Goal: Navigation & Orientation: Find specific page/section

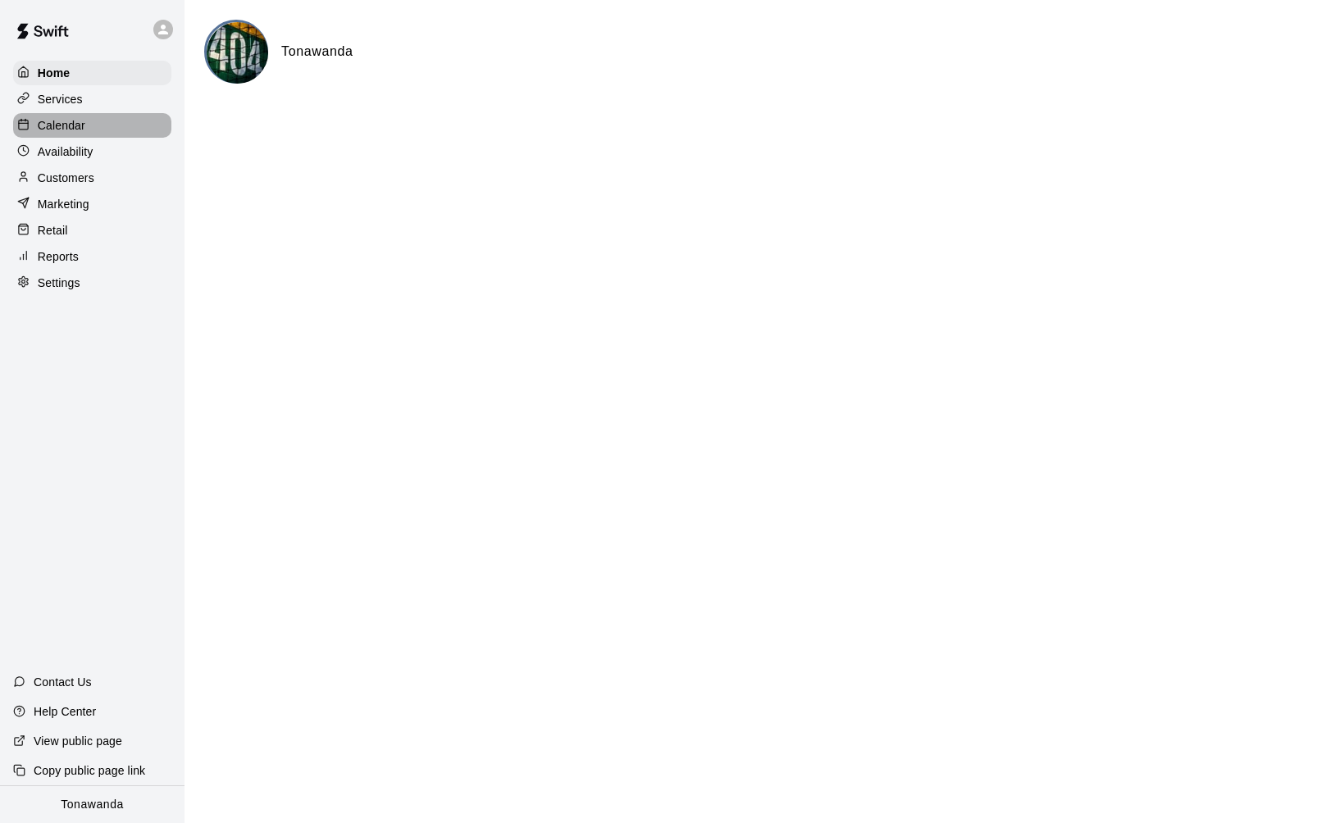
click at [68, 121] on p "Calendar" at bounding box center [62, 125] width 48 height 16
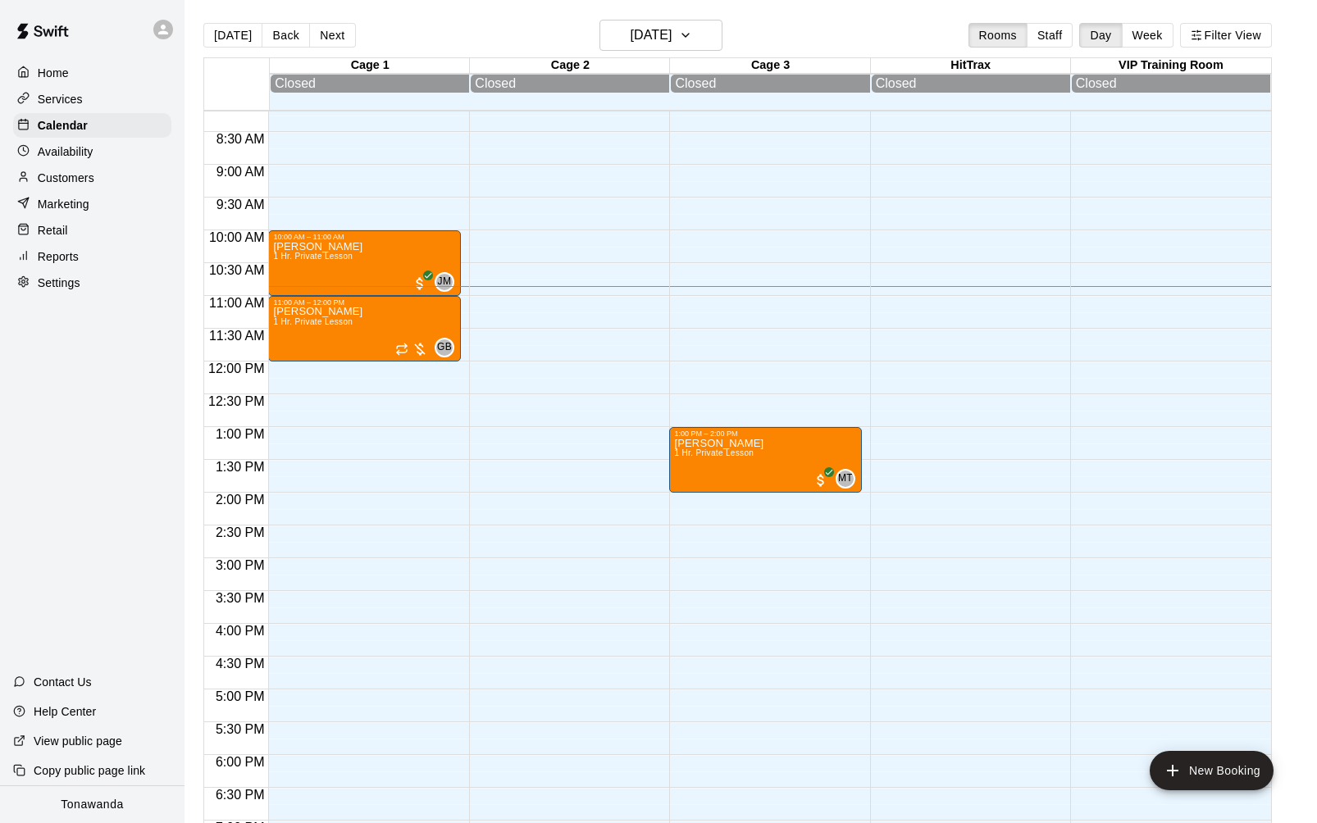
scroll to position [365, 0]
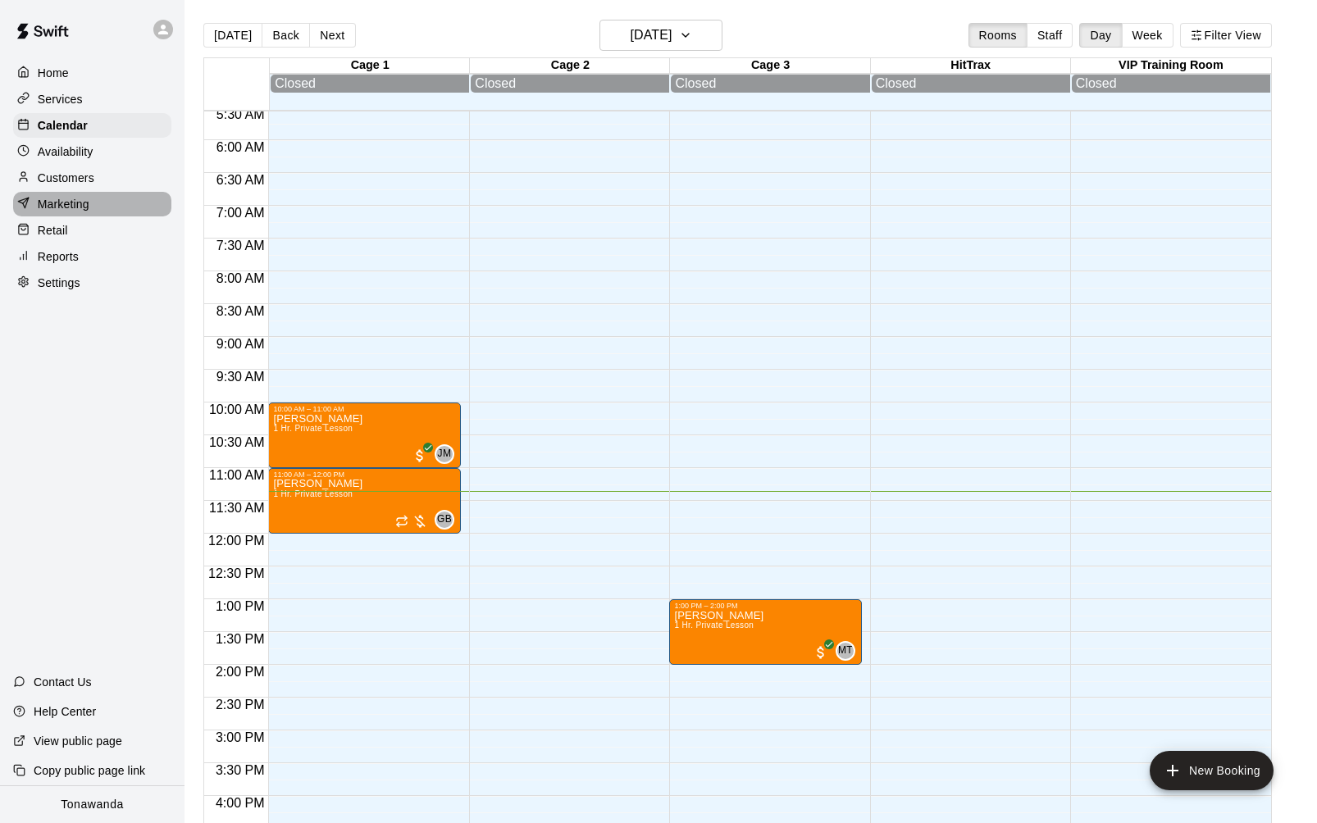
click at [75, 196] on p "Marketing" at bounding box center [64, 204] width 52 height 16
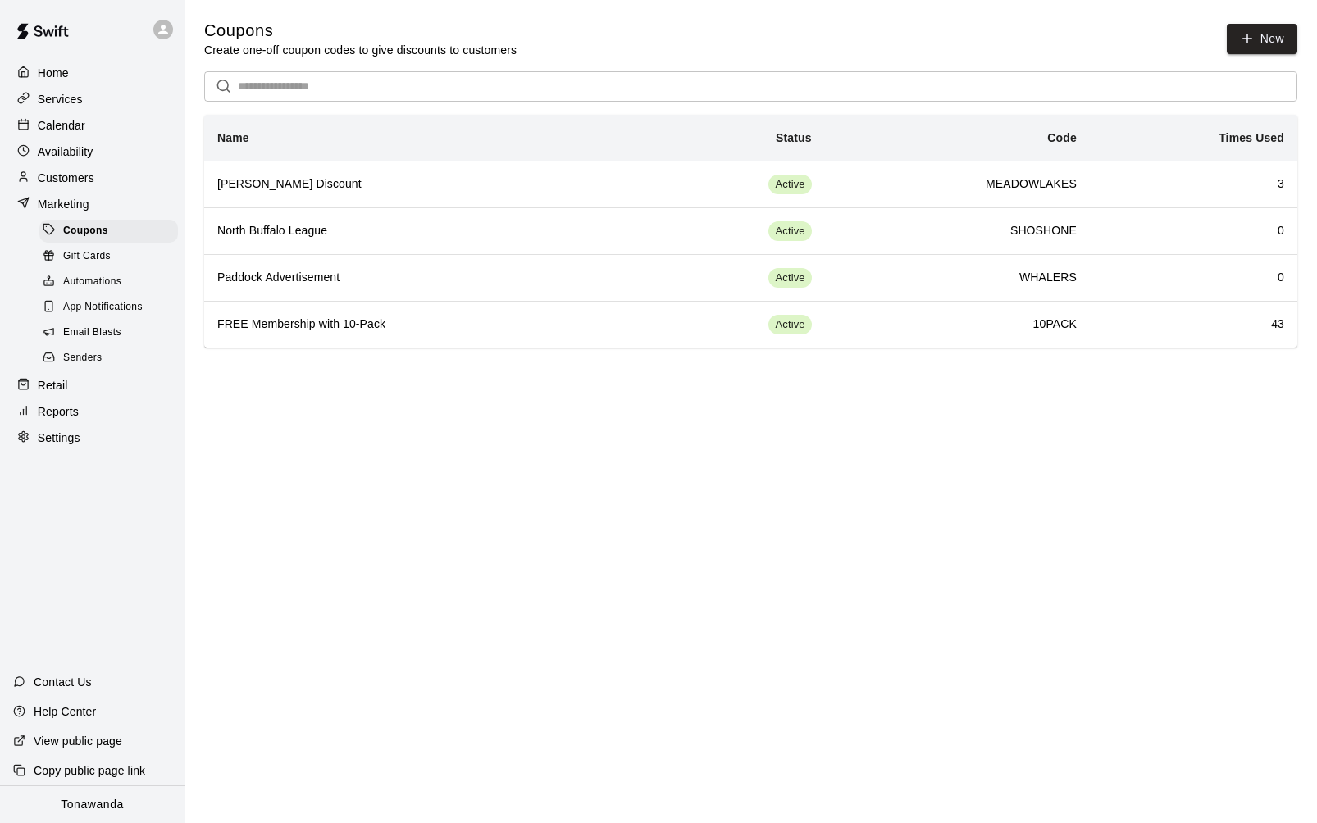
click at [127, 321] on link "Email Blasts" at bounding box center [111, 333] width 145 height 25
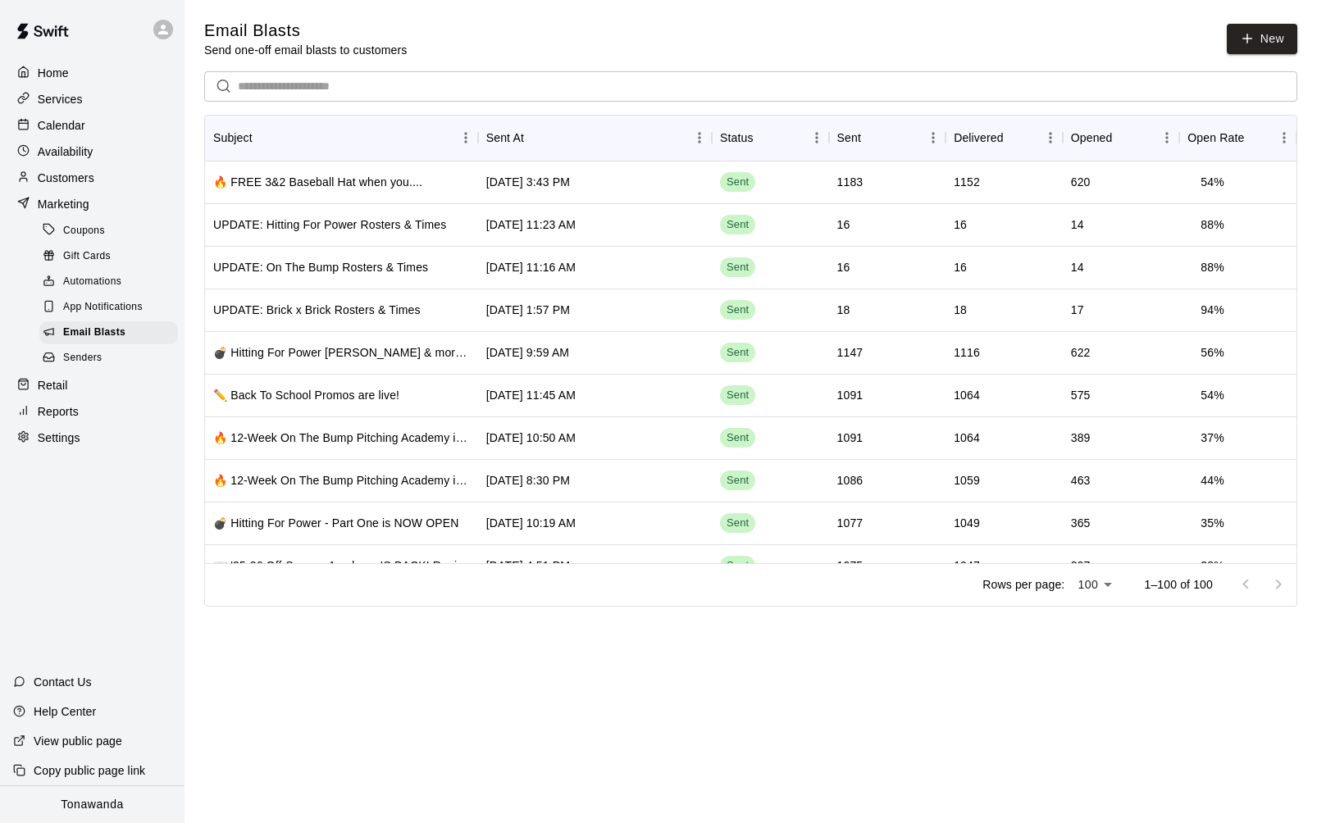
click at [91, 121] on div "Calendar" at bounding box center [92, 125] width 158 height 25
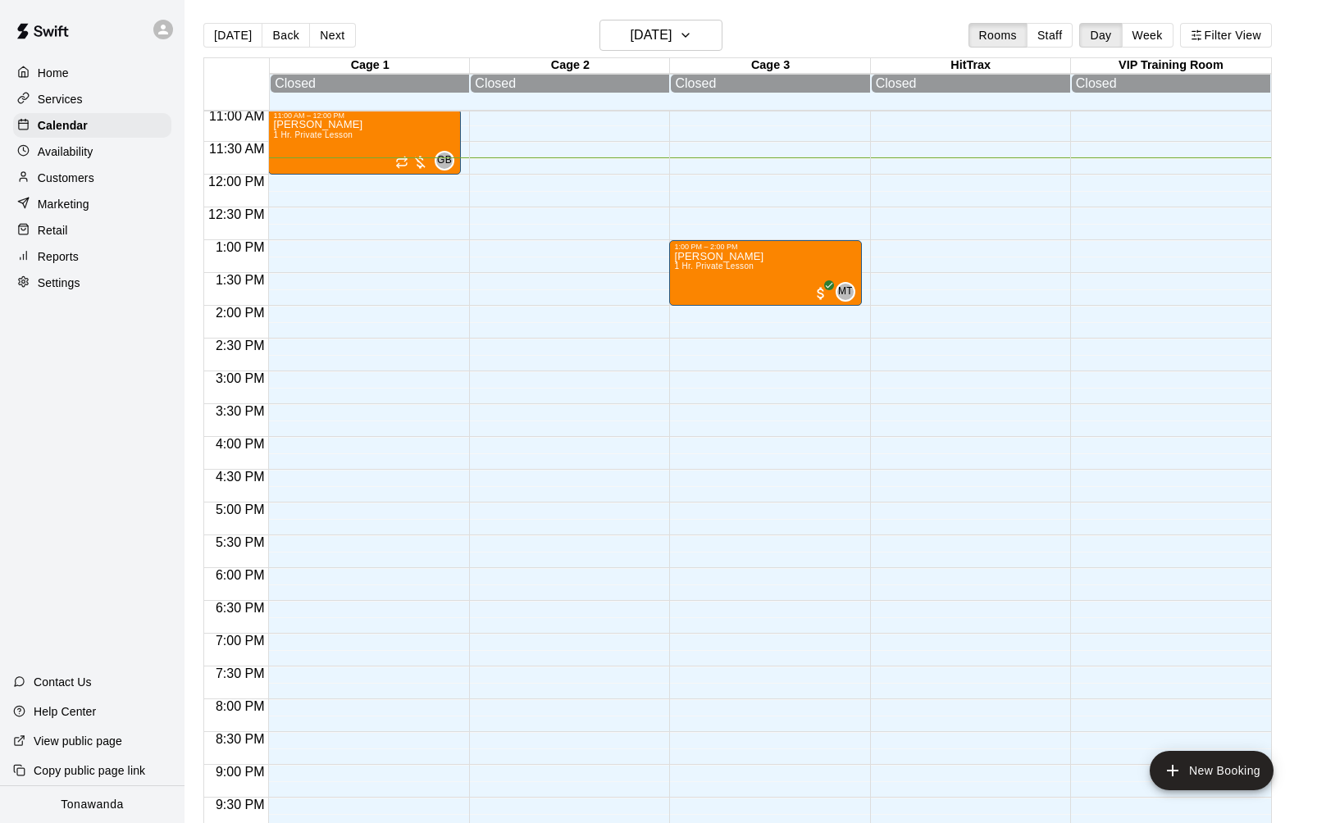
scroll to position [677, 0]
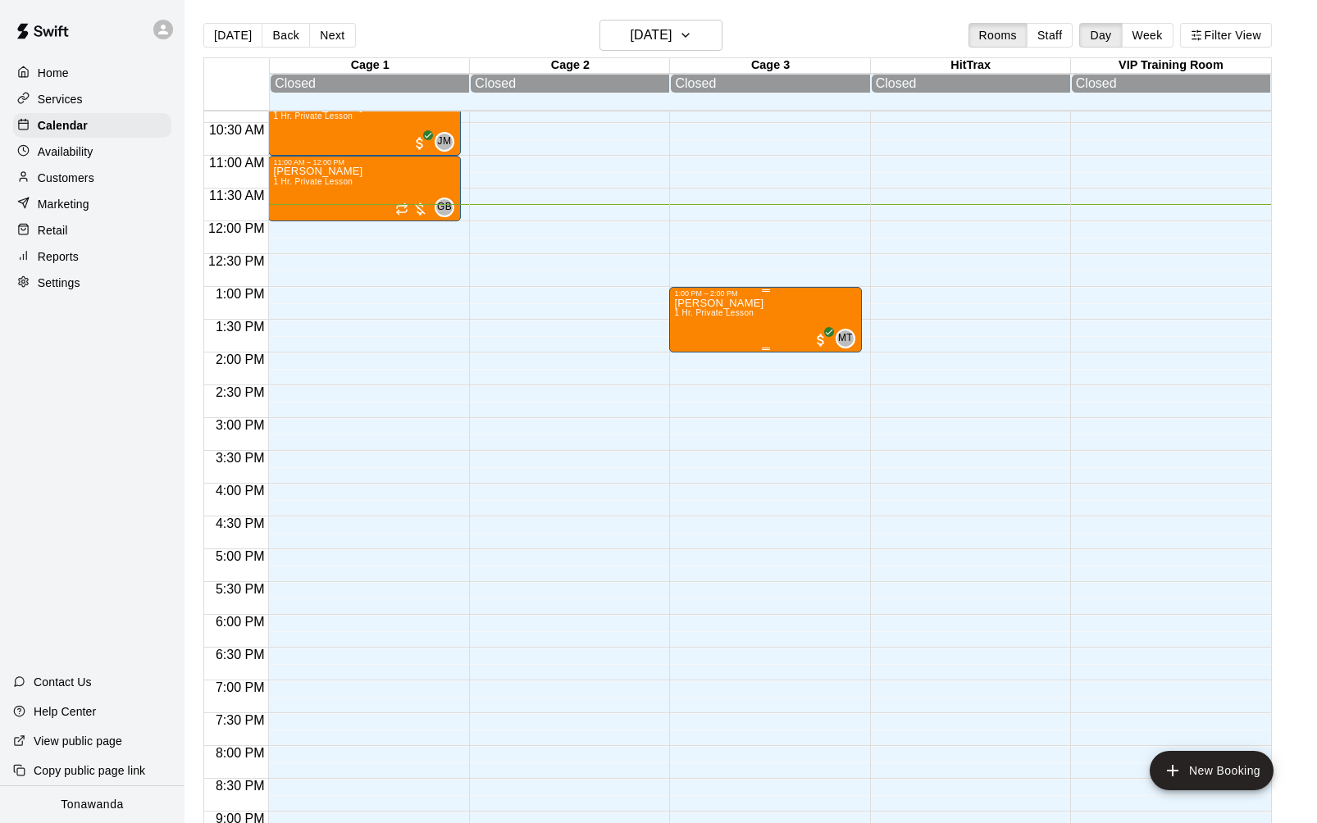
click at [744, 325] on div "[PERSON_NAME] 1 Hr. Private Lesson" at bounding box center [718, 709] width 89 height 823
click at [686, 354] on img "edit" at bounding box center [691, 354] width 19 height 19
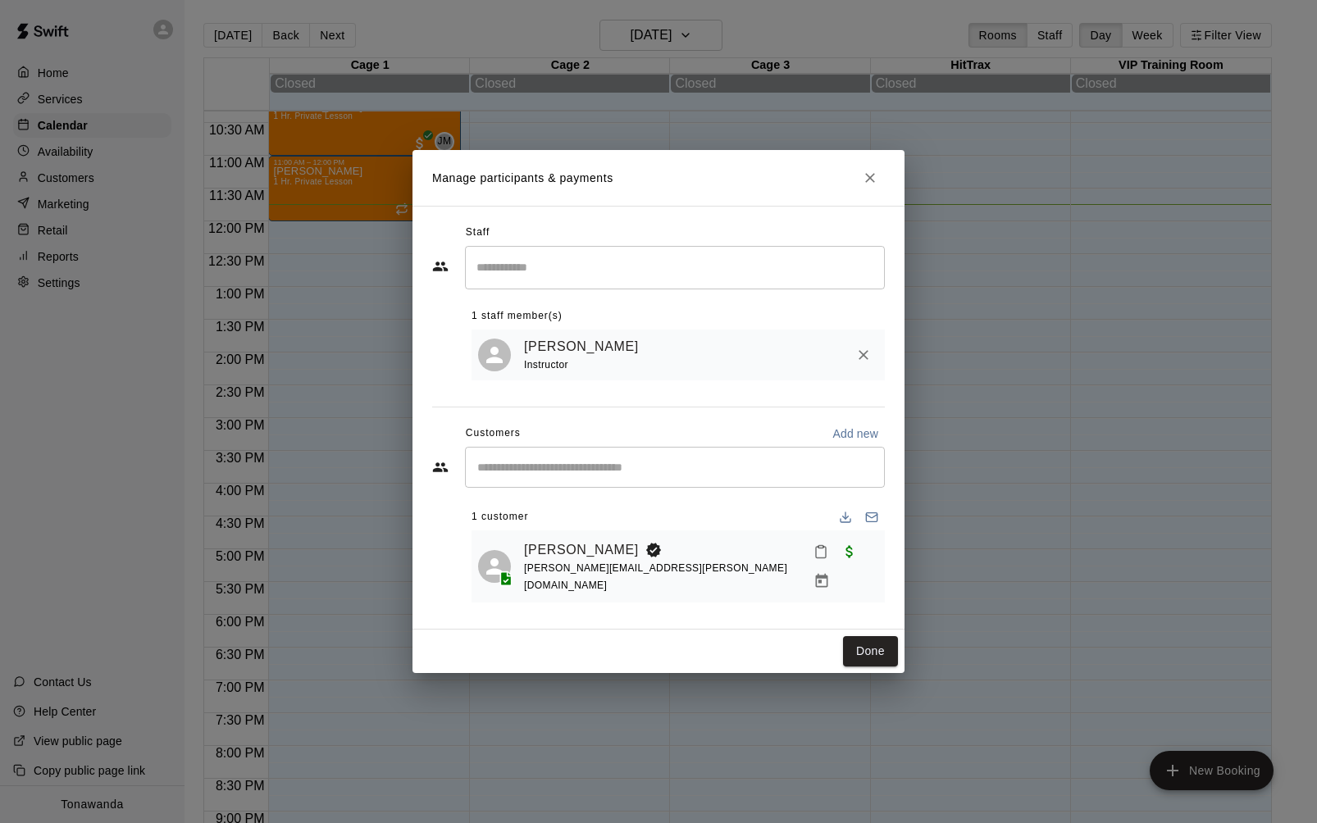
click at [873, 186] on icon "Close" at bounding box center [870, 178] width 16 height 16
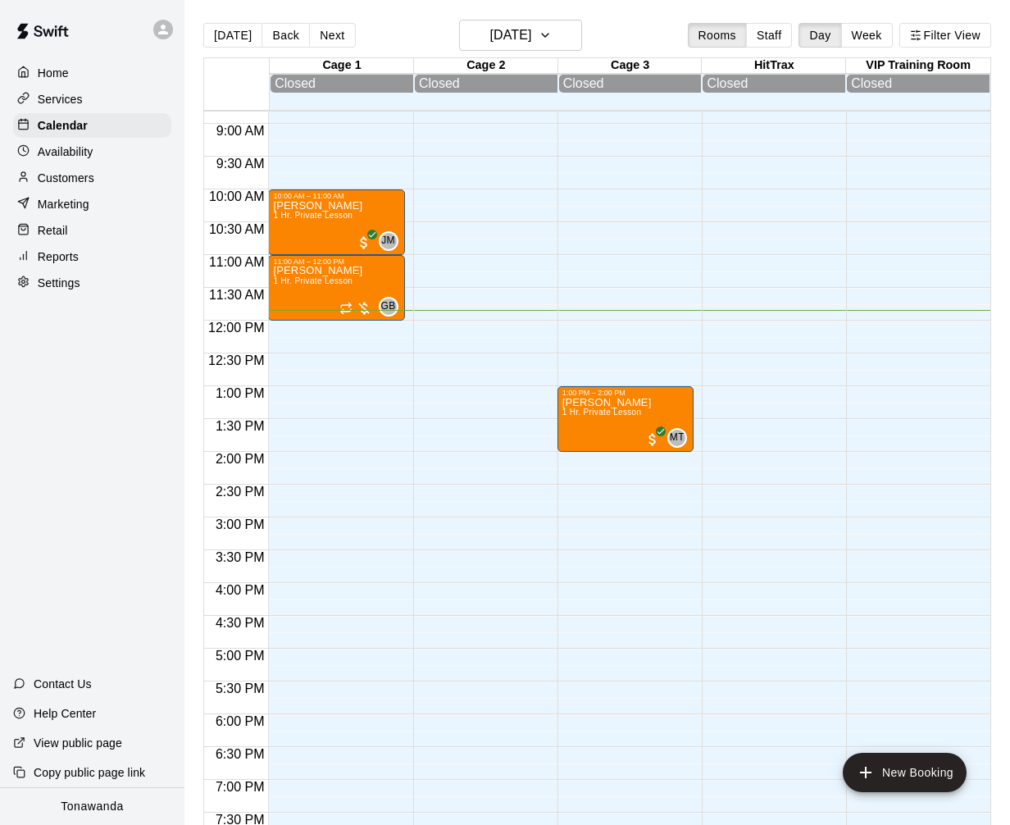
scroll to position [554, 0]
